Goal: Task Accomplishment & Management: Manage account settings

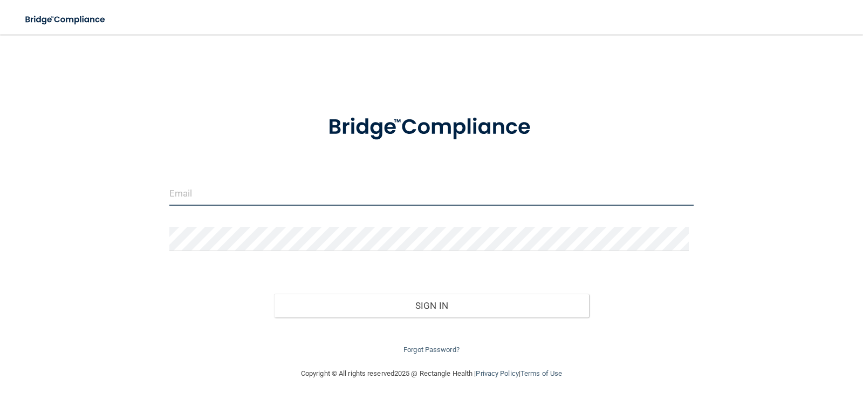
click at [182, 191] on input "email" at bounding box center [431, 193] width 525 height 24
type input "[EMAIL_ADDRESS][DOMAIN_NAME]"
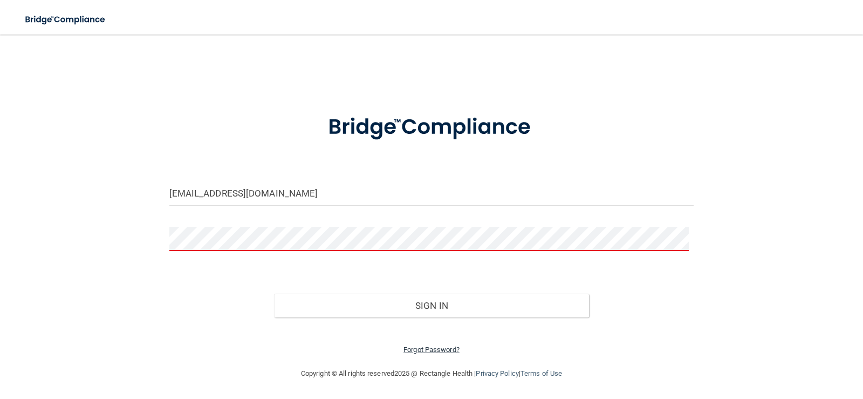
click at [419, 348] on link "Forgot Password?" at bounding box center [432, 349] width 56 height 8
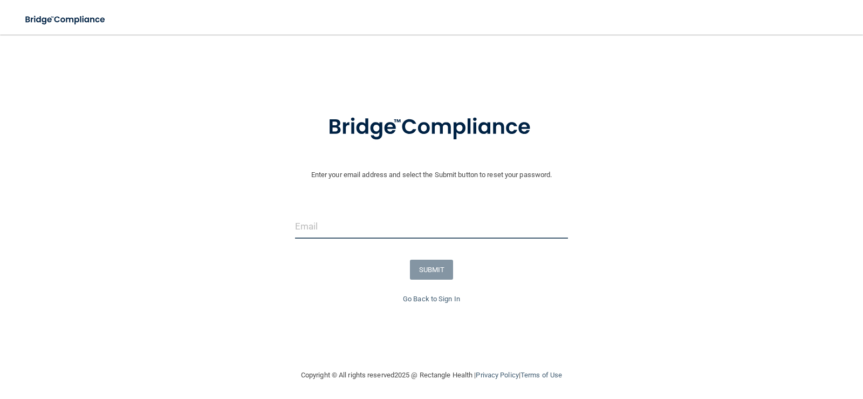
click at [329, 229] on input "email" at bounding box center [432, 226] width 274 height 24
type input "[EMAIL_ADDRESS][DOMAIN_NAME]"
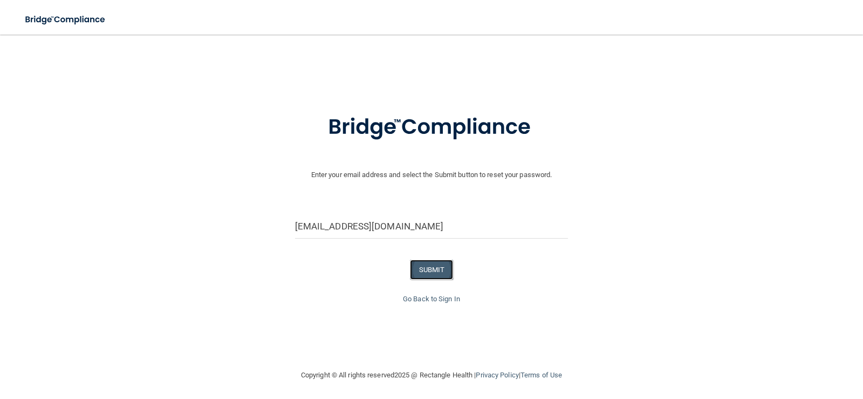
click at [424, 272] on button "SUBMIT" at bounding box center [432, 270] width 44 height 20
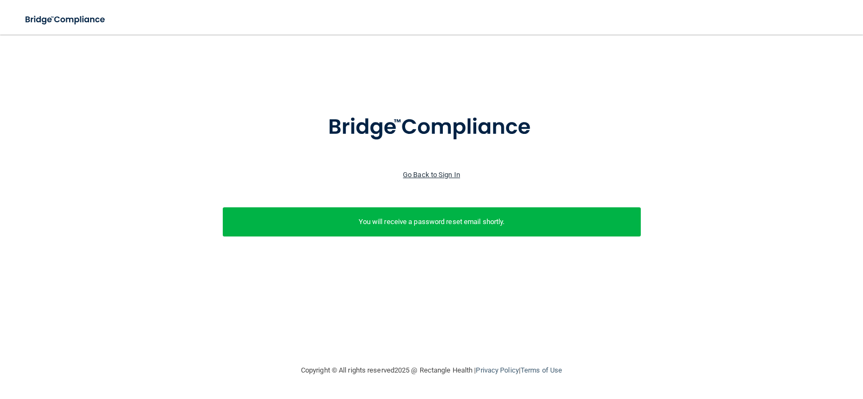
click at [430, 173] on link "Go Back to Sign In" at bounding box center [431, 175] width 57 height 8
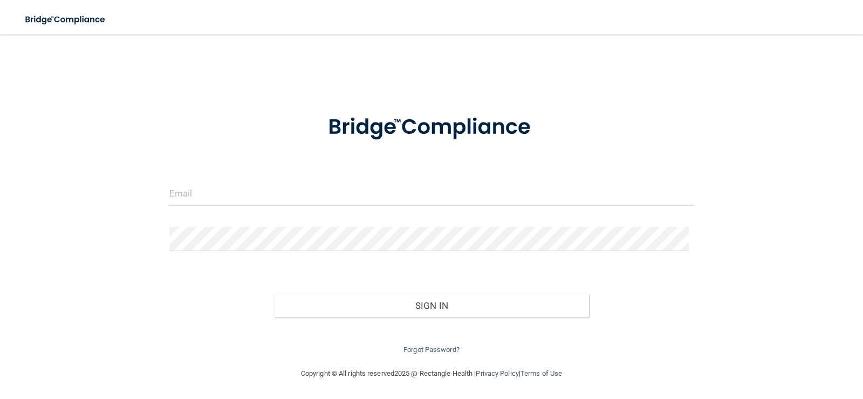
click at [269, 208] on div at bounding box center [431, 197] width 541 height 32
click at [272, 195] on input "email" at bounding box center [431, 193] width 525 height 24
type input "[EMAIL_ADDRESS][DOMAIN_NAME]"
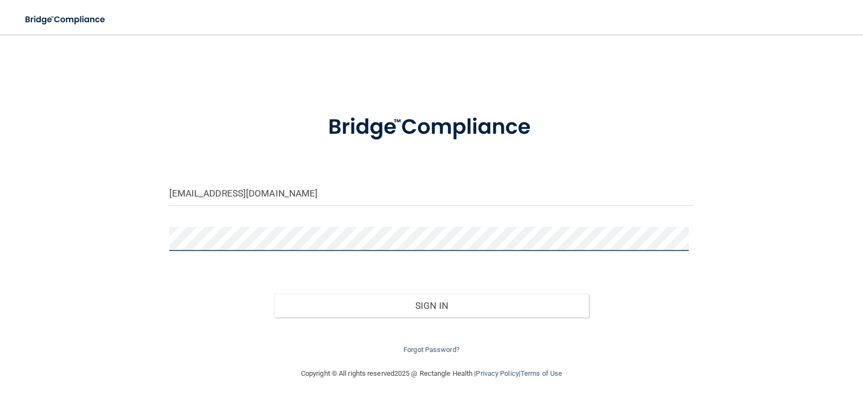
click at [274, 294] on button "Sign In" at bounding box center [431, 306] width 315 height 24
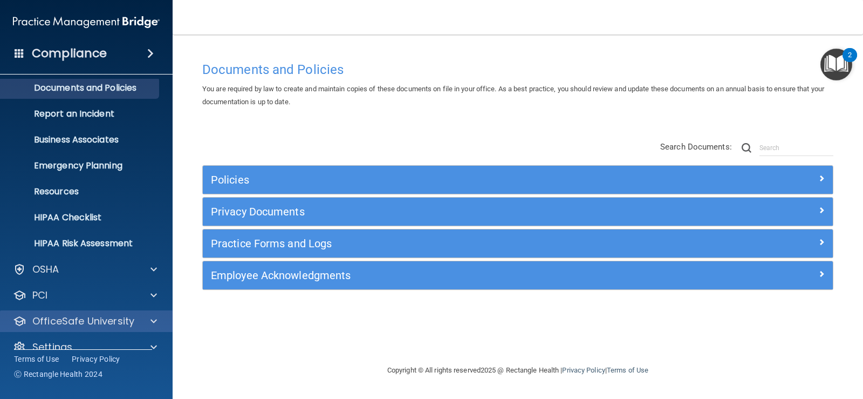
scroll to position [49, 0]
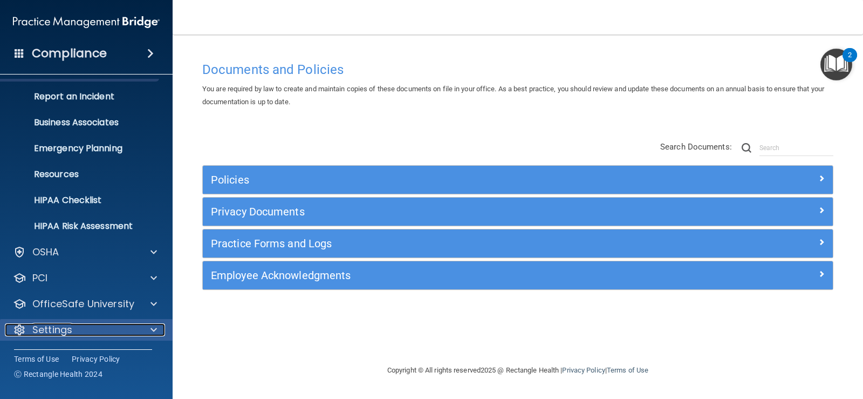
click at [97, 332] on div "Settings" at bounding box center [72, 329] width 134 height 13
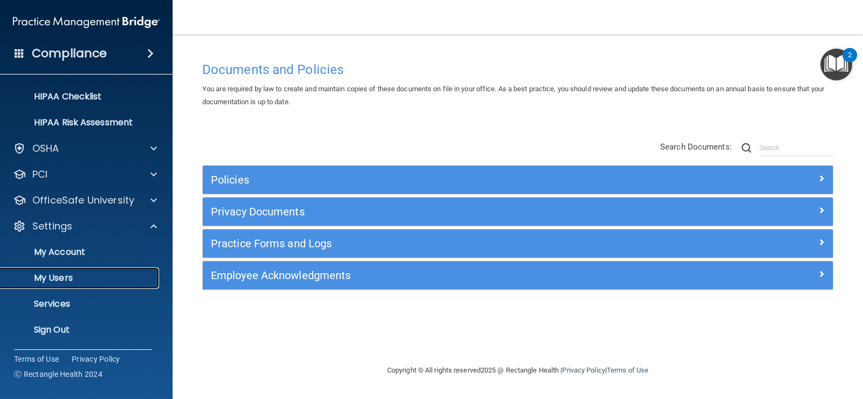
click at [108, 280] on p "My Users" at bounding box center [80, 278] width 147 height 11
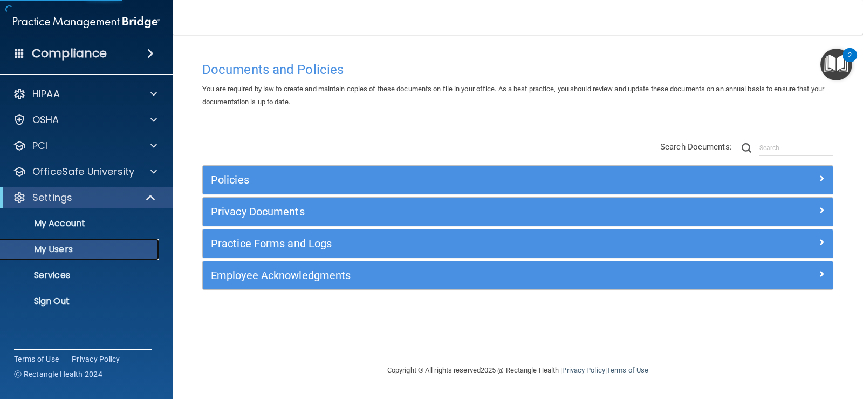
select select "20"
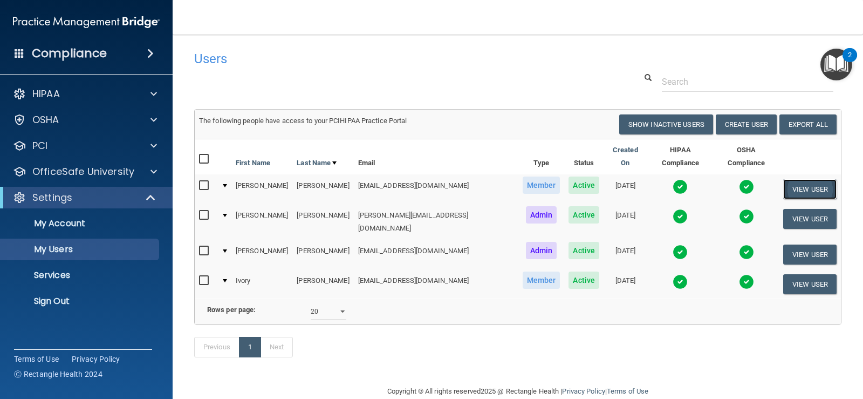
click at [804, 180] on button "View User" at bounding box center [810, 189] width 53 height 20
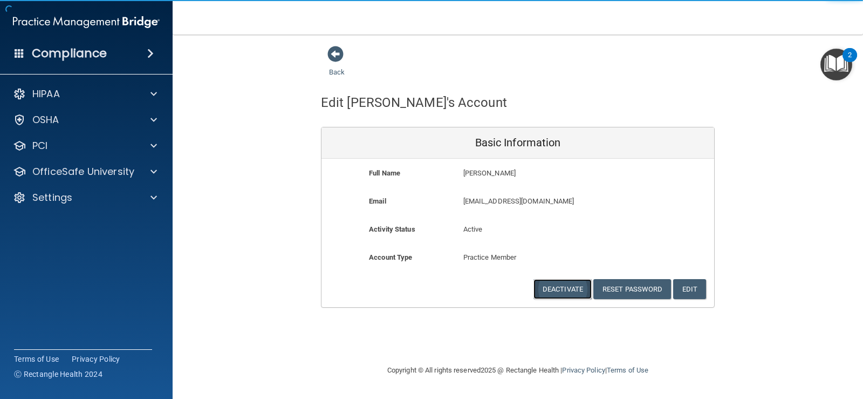
click at [563, 287] on button "Deactivate" at bounding box center [563, 289] width 58 height 20
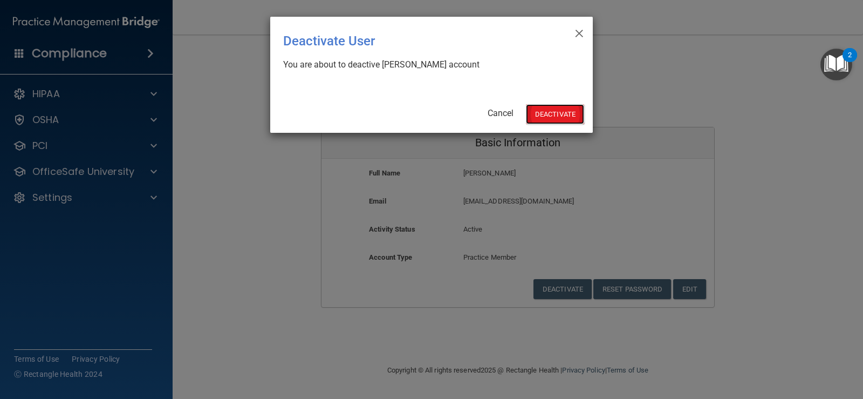
click at [569, 108] on button "Deactivate" at bounding box center [555, 114] width 58 height 20
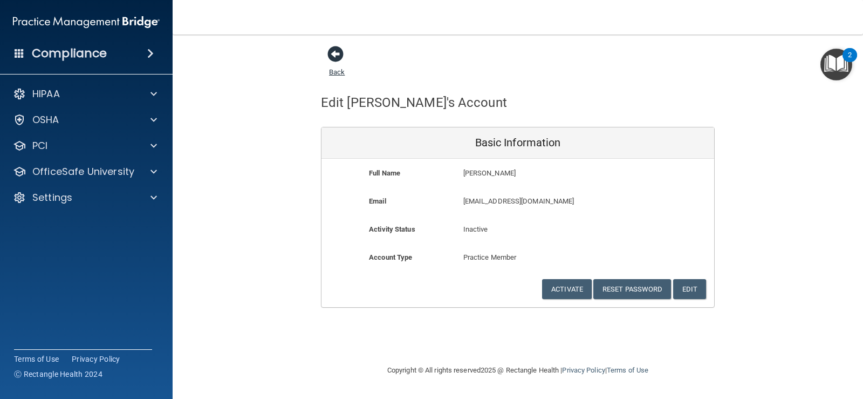
click at [341, 56] on span at bounding box center [336, 54] width 16 height 16
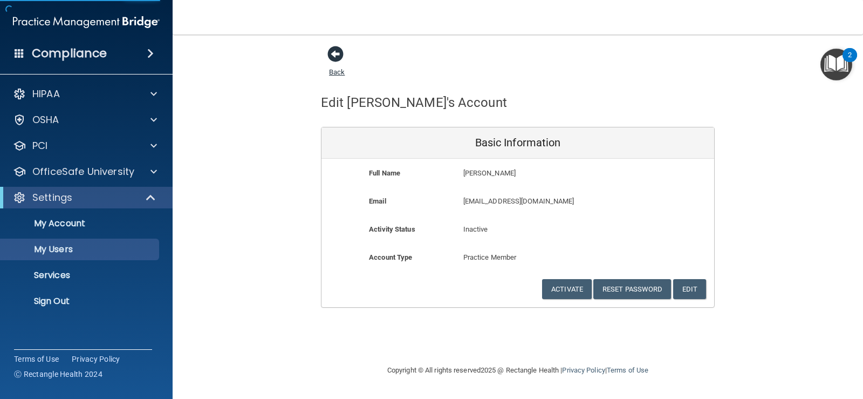
select select "20"
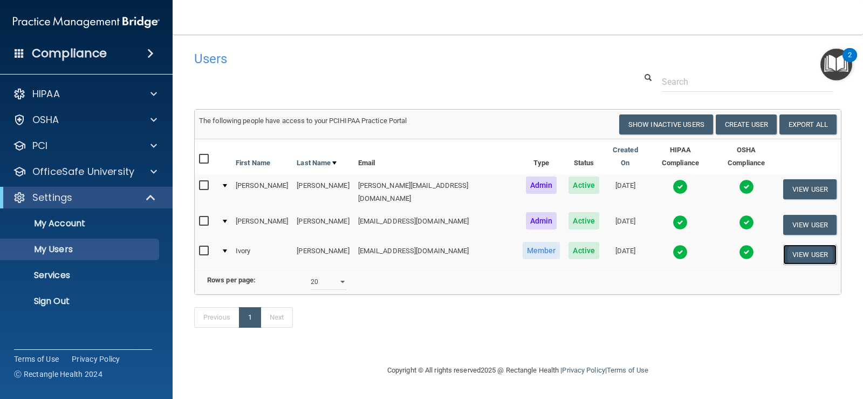
click at [805, 244] on button "View User" at bounding box center [810, 254] width 53 height 20
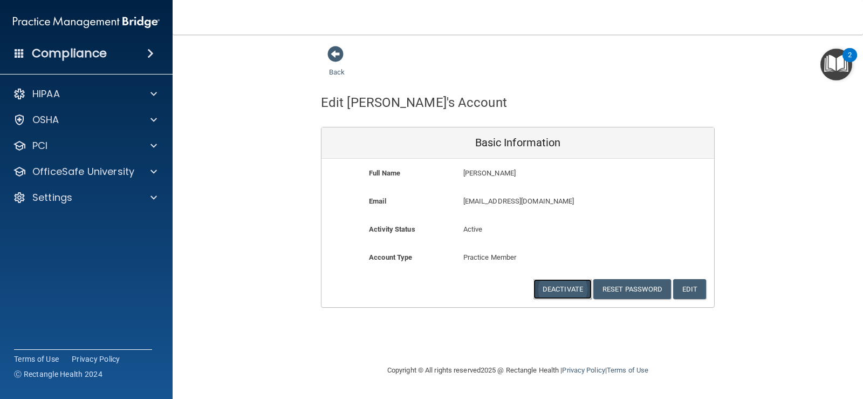
click at [566, 291] on button "Deactivate" at bounding box center [563, 289] width 58 height 20
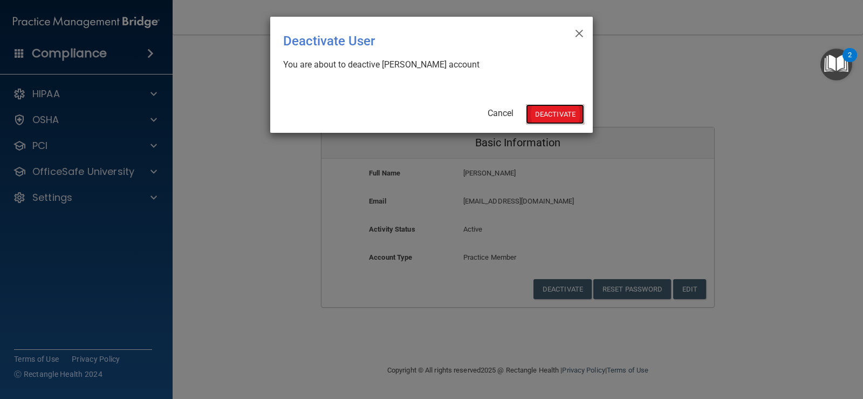
click at [563, 106] on button "Deactivate" at bounding box center [555, 114] width 58 height 20
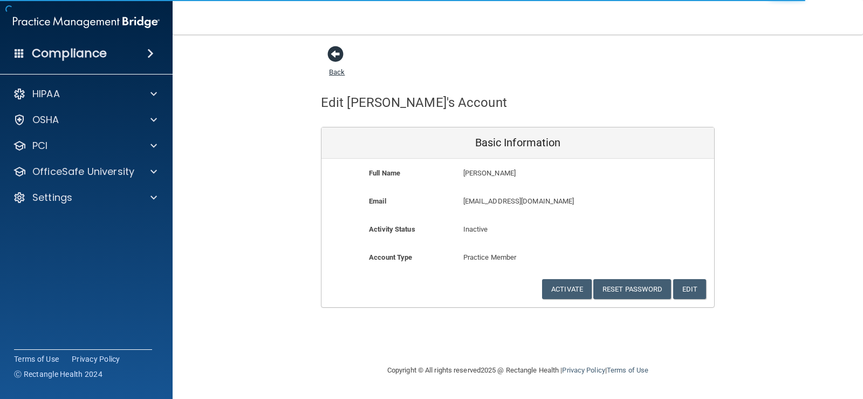
click at [340, 62] on span at bounding box center [336, 54] width 16 height 16
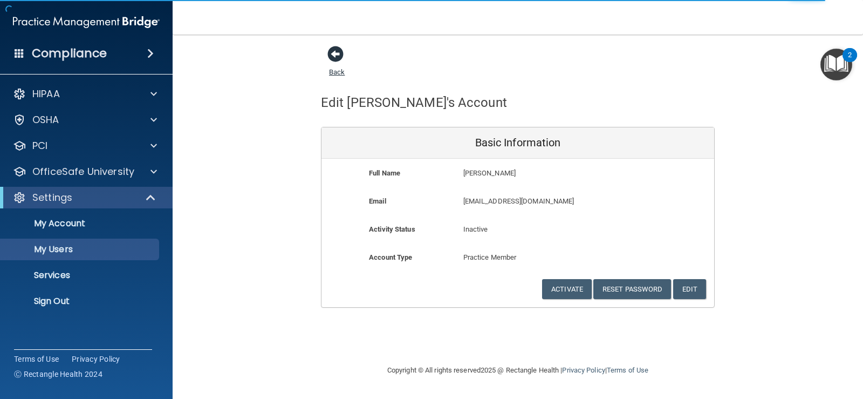
select select "20"
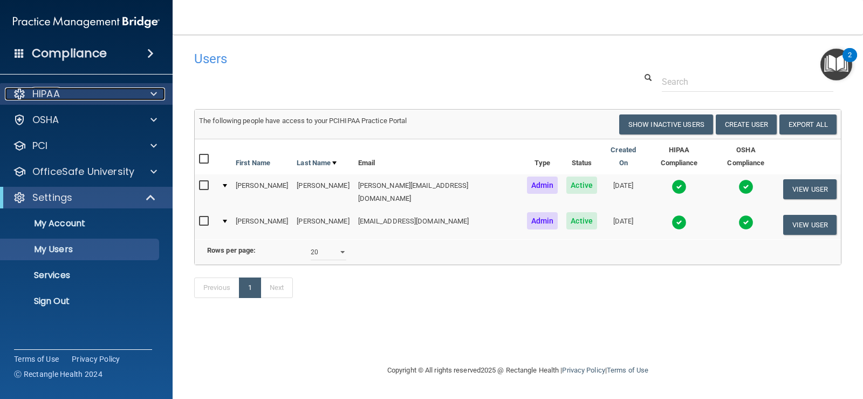
click at [121, 92] on div "HIPAA" at bounding box center [72, 93] width 134 height 13
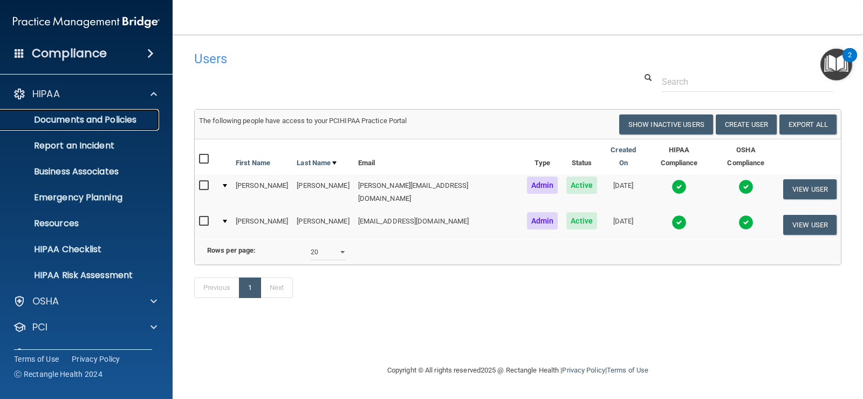
click at [123, 118] on p "Documents and Policies" at bounding box center [80, 119] width 147 height 11
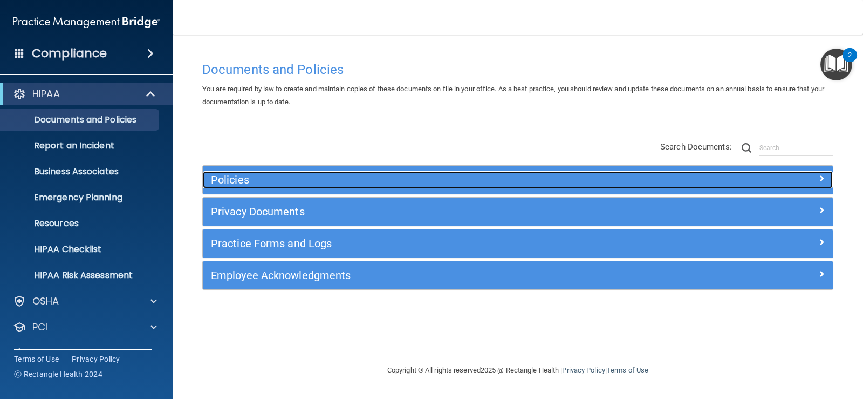
click at [823, 180] on span at bounding box center [822, 178] width 6 height 13
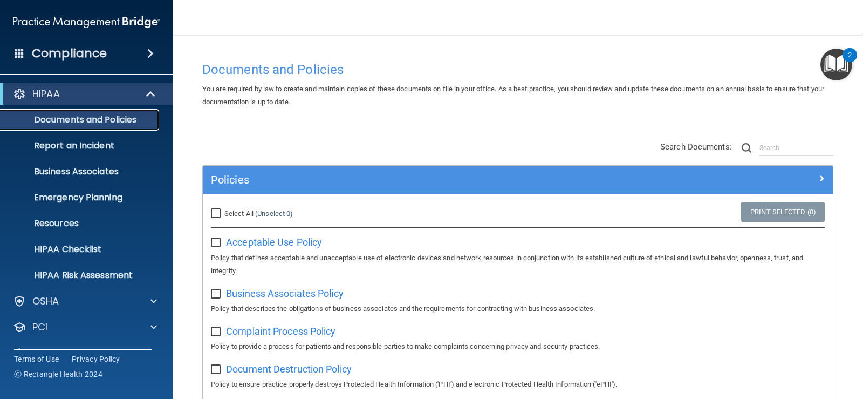
click at [98, 119] on p "Documents and Policies" at bounding box center [80, 119] width 147 height 11
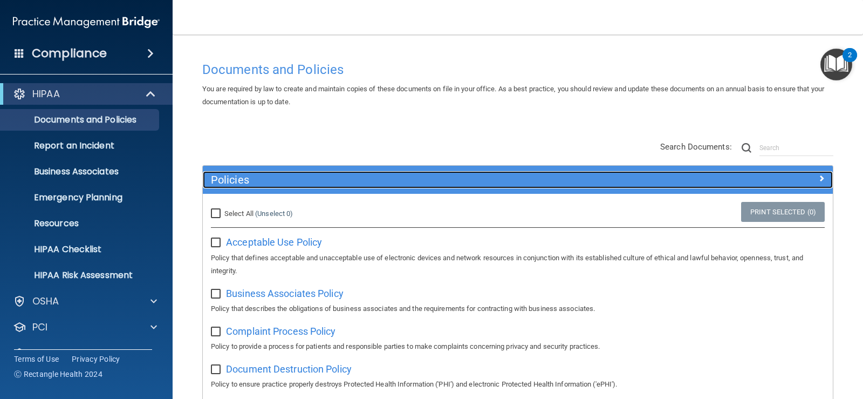
drag, startPoint x: 812, startPoint y: 177, endPoint x: 801, endPoint y: 179, distance: 11.0
click at [819, 177] on span at bounding box center [822, 178] width 6 height 13
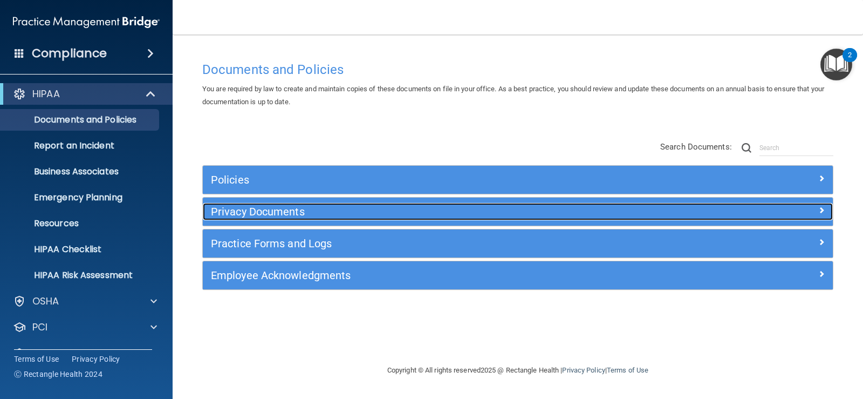
click at [357, 207] on h5 "Privacy Documents" at bounding box center [439, 212] width 457 height 12
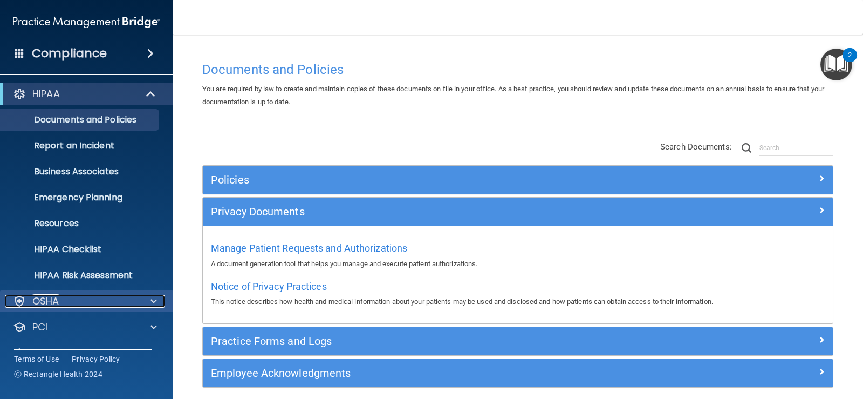
click at [121, 298] on div "OSHA" at bounding box center [72, 301] width 134 height 13
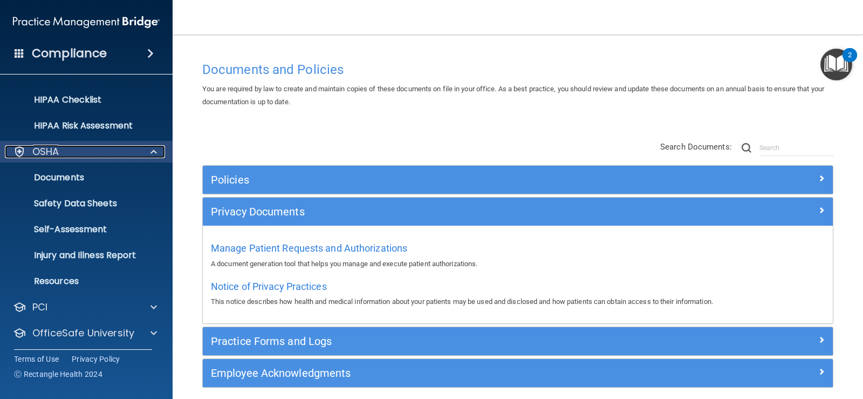
scroll to position [179, 0]
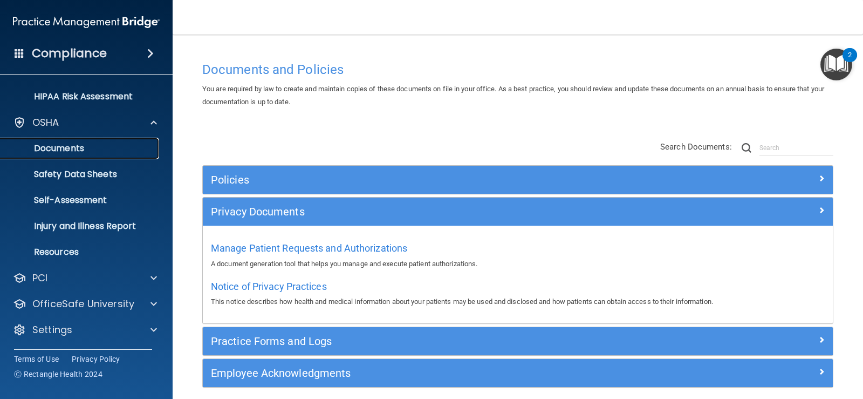
click at [99, 146] on p "Documents" at bounding box center [80, 148] width 147 height 11
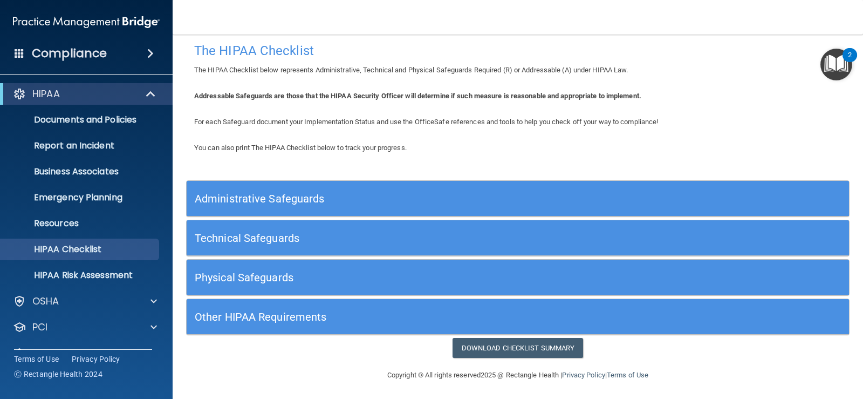
scroll to position [10, 0]
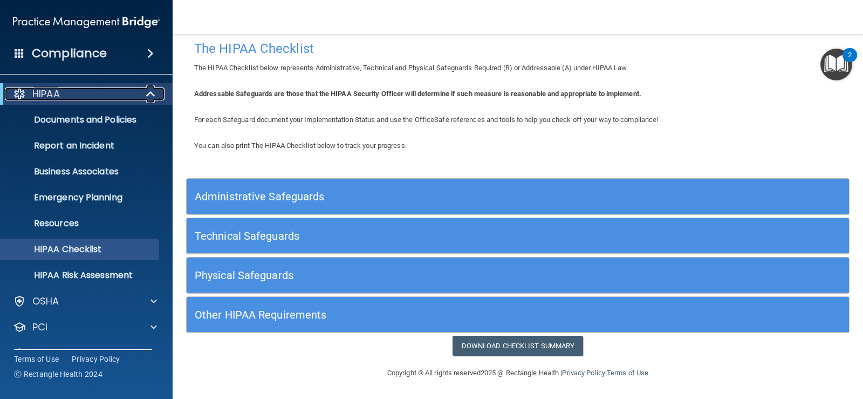
click at [151, 96] on span at bounding box center [151, 93] width 9 height 13
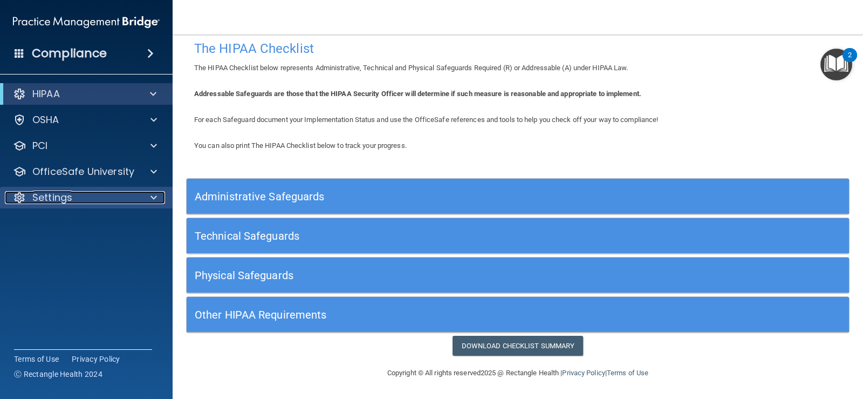
click at [114, 195] on div "Settings" at bounding box center [72, 197] width 134 height 13
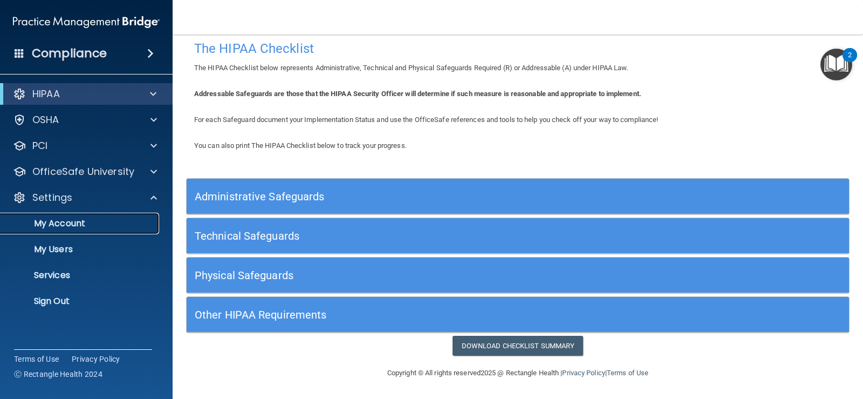
click at [121, 225] on p "My Account" at bounding box center [80, 223] width 147 height 11
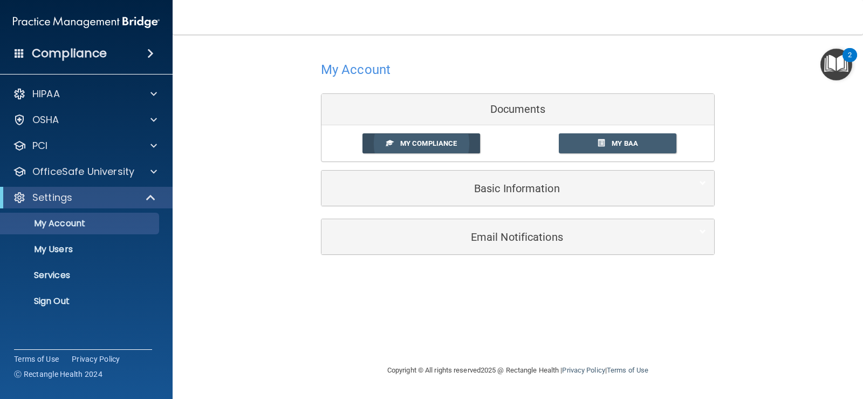
click at [434, 146] on span "My Compliance" at bounding box center [428, 143] width 57 height 8
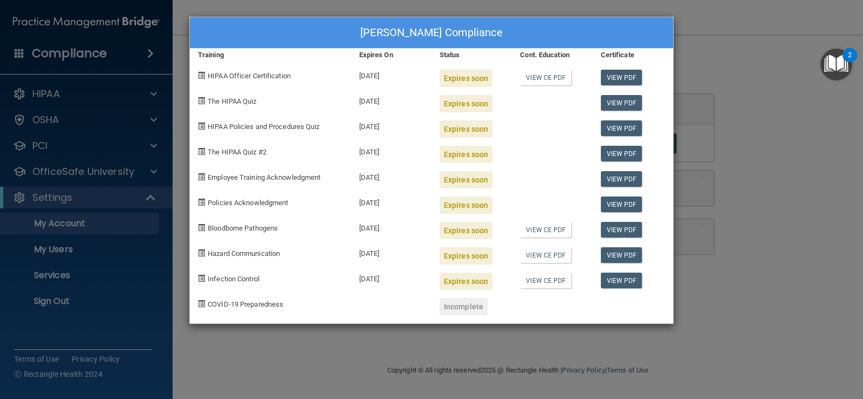
click at [770, 126] on div "[PERSON_NAME] Compliance Training Expires On Status Cont. Education Certificate…" at bounding box center [431, 199] width 863 height 399
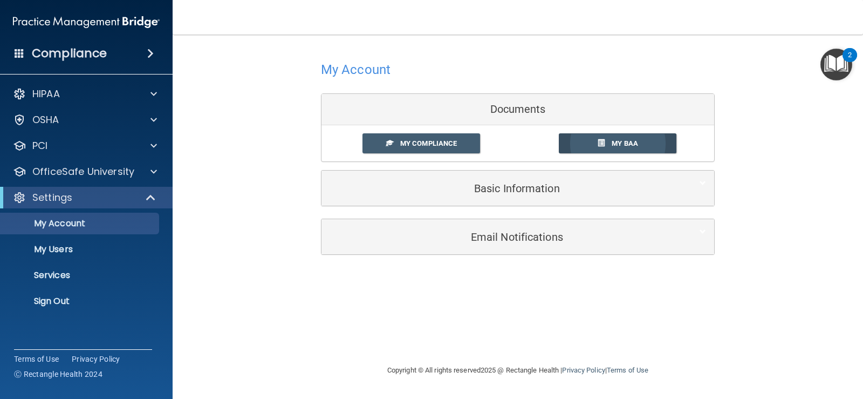
click at [630, 142] on span "My BAA" at bounding box center [625, 143] width 26 height 8
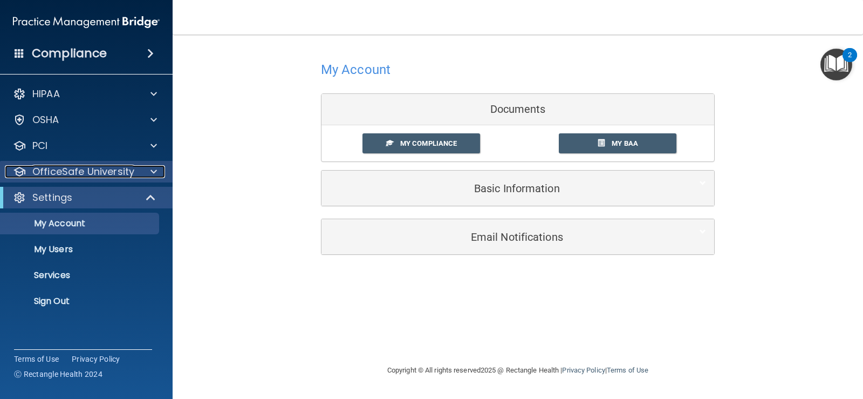
click at [137, 174] on div "OfficeSafe University" at bounding box center [72, 171] width 134 height 13
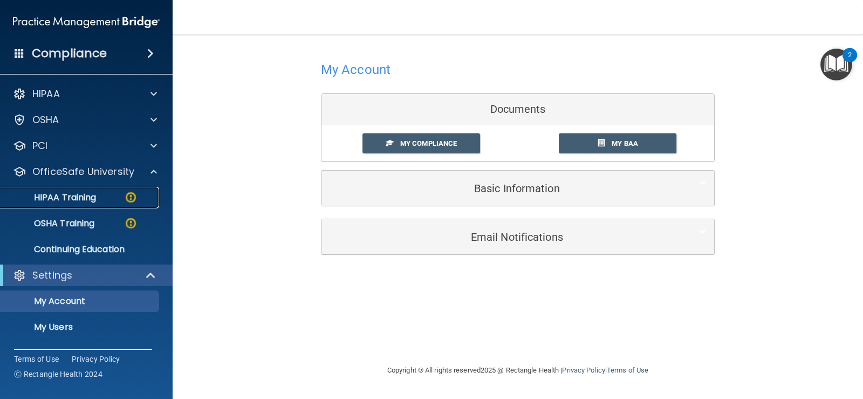
click at [104, 197] on div "HIPAA Training" at bounding box center [80, 197] width 147 height 11
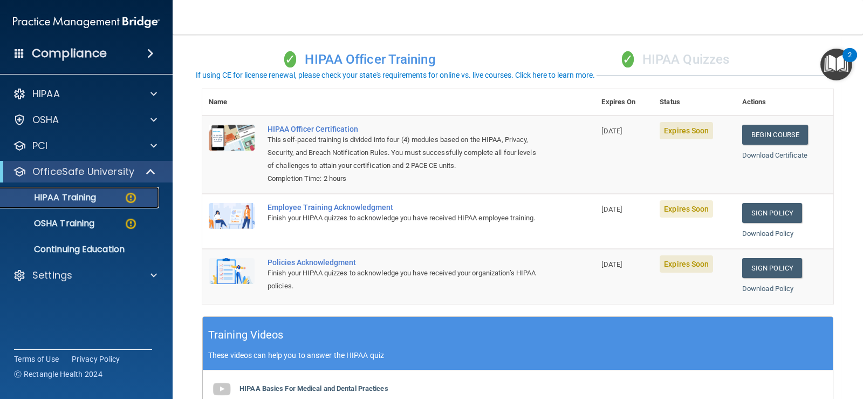
scroll to position [108, 0]
